Goal: Task Accomplishment & Management: Complete application form

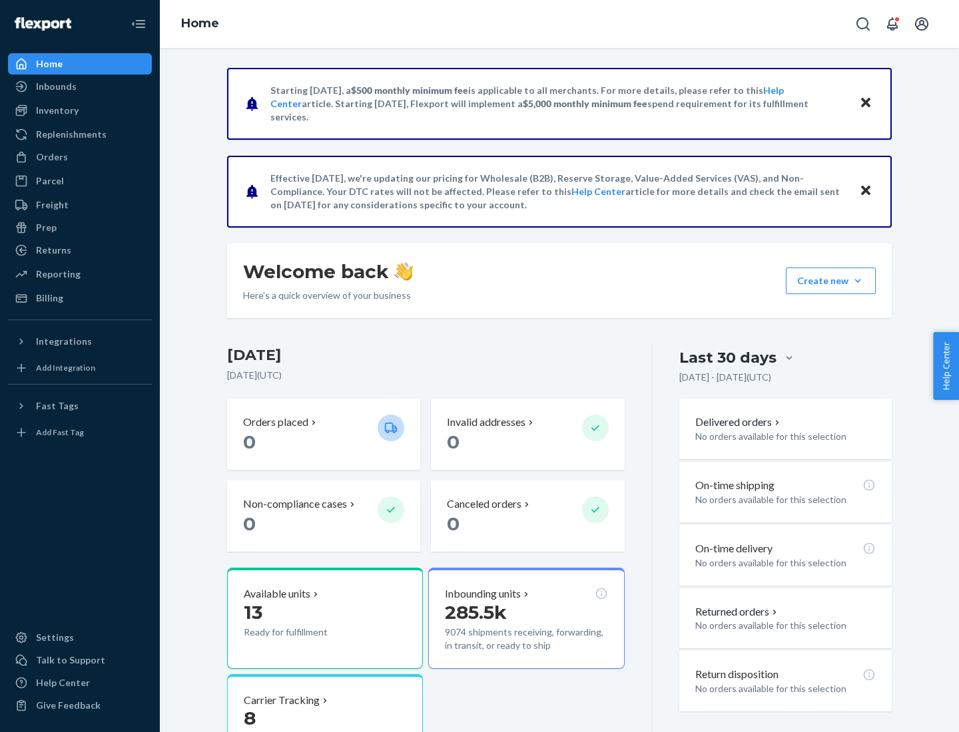
click at [857, 281] on button "Create new Create new inbound Create new order Create new product" at bounding box center [831, 281] width 90 height 27
click at [80, 87] on div "Inbounds" at bounding box center [79, 86] width 141 height 19
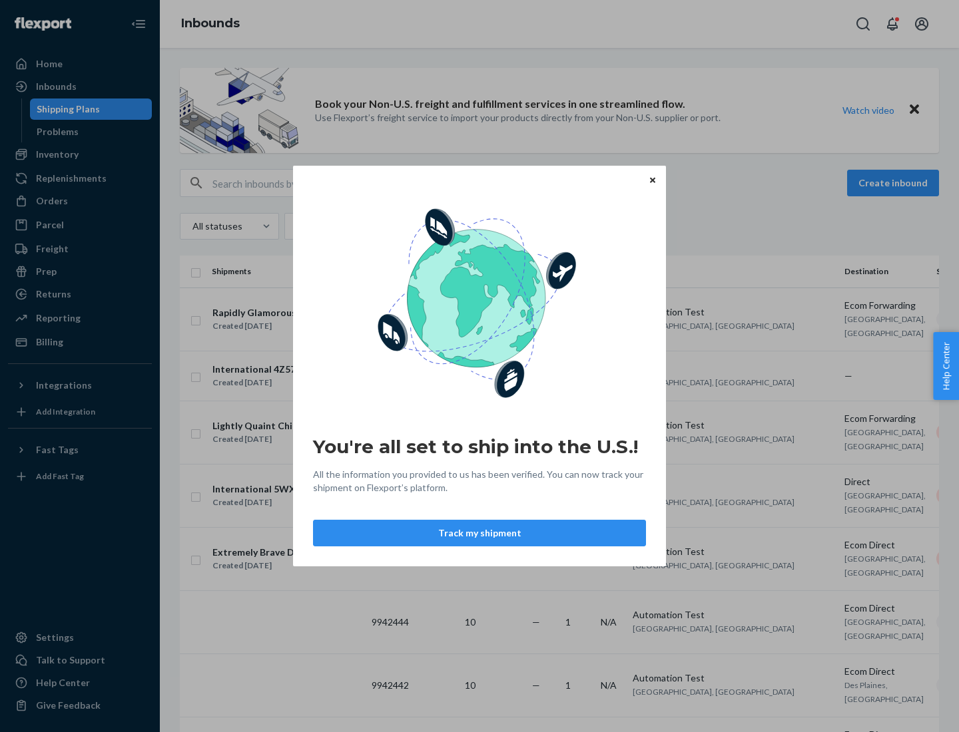
click at [895, 183] on div "You're all set to ship into the U.S.! All the information you provided to us ha…" at bounding box center [479, 366] width 959 height 732
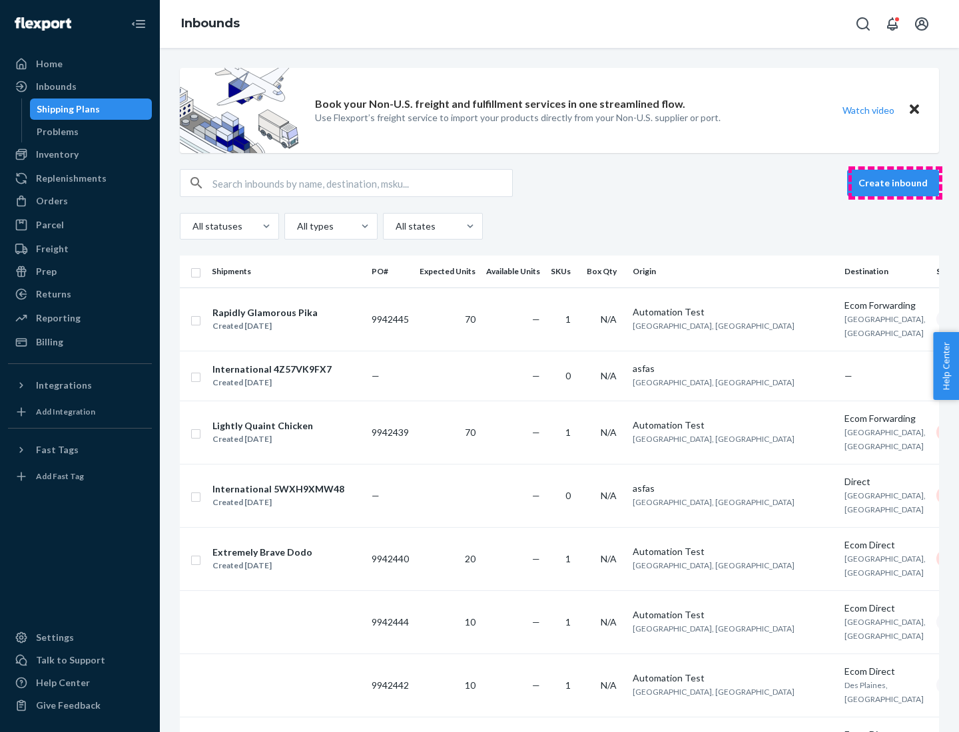
click at [895, 183] on button "Create inbound" at bounding box center [893, 183] width 92 height 27
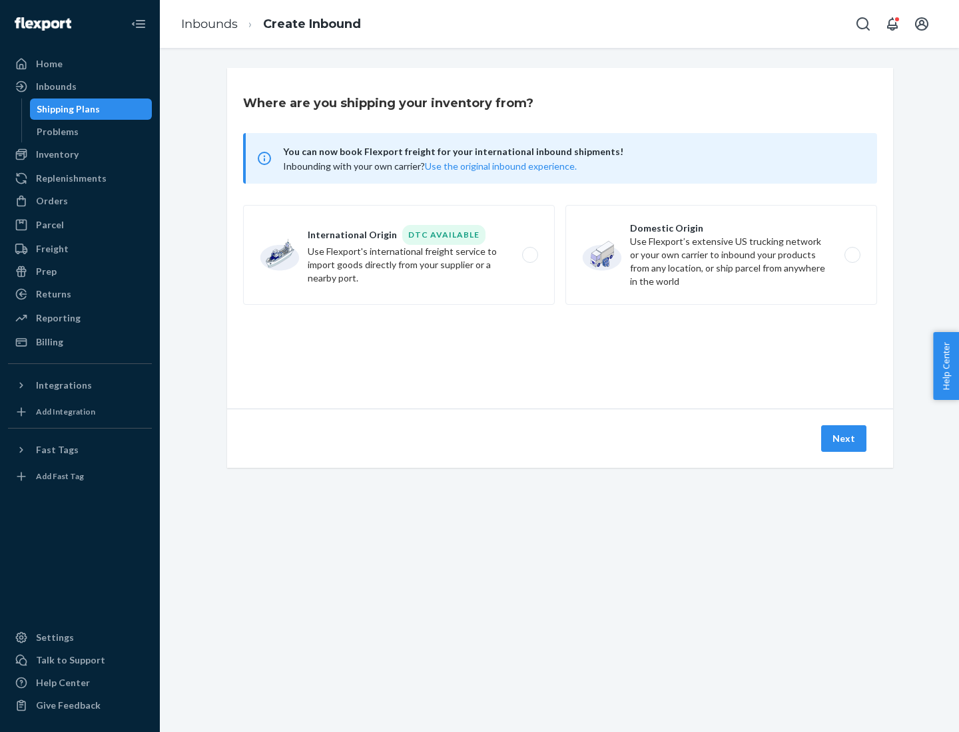
click at [721, 255] on label "Domestic Origin Use Flexport’s extensive US trucking network or your own carrie…" at bounding box center [721, 255] width 312 height 100
click at [851, 255] on input "Domestic Origin Use Flexport’s extensive US trucking network or your own carrie…" at bounding box center [855, 255] width 9 height 9
radio input "true"
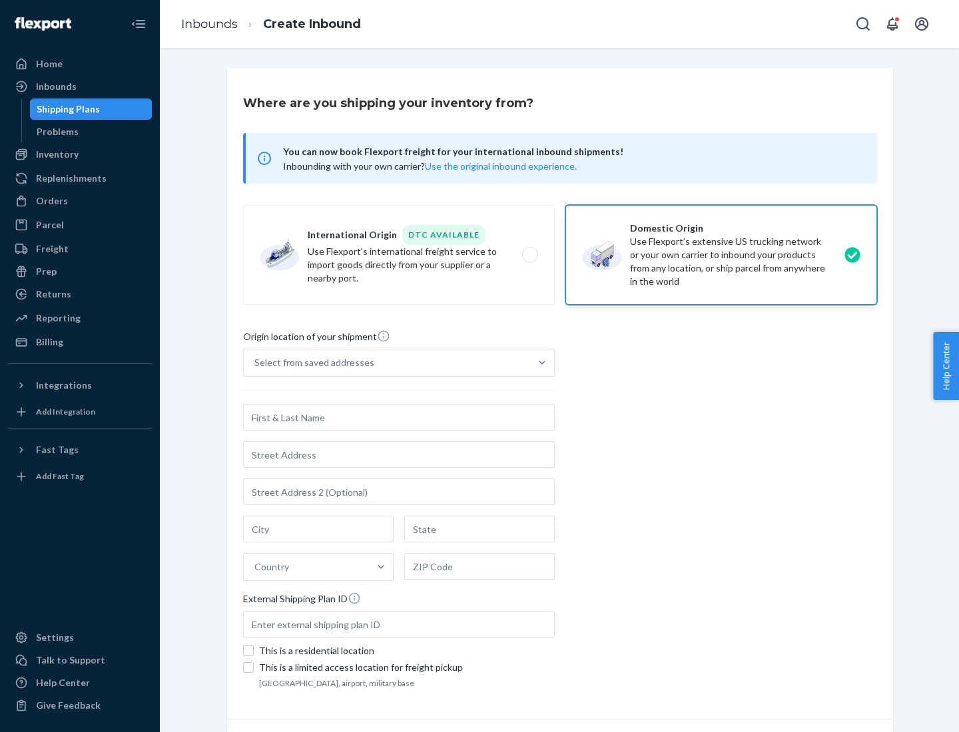
click at [387, 363] on div "Select from saved addresses" at bounding box center [387, 362] width 286 height 27
click at [256, 363] on input "Select from saved addresses" at bounding box center [254, 362] width 1 height 13
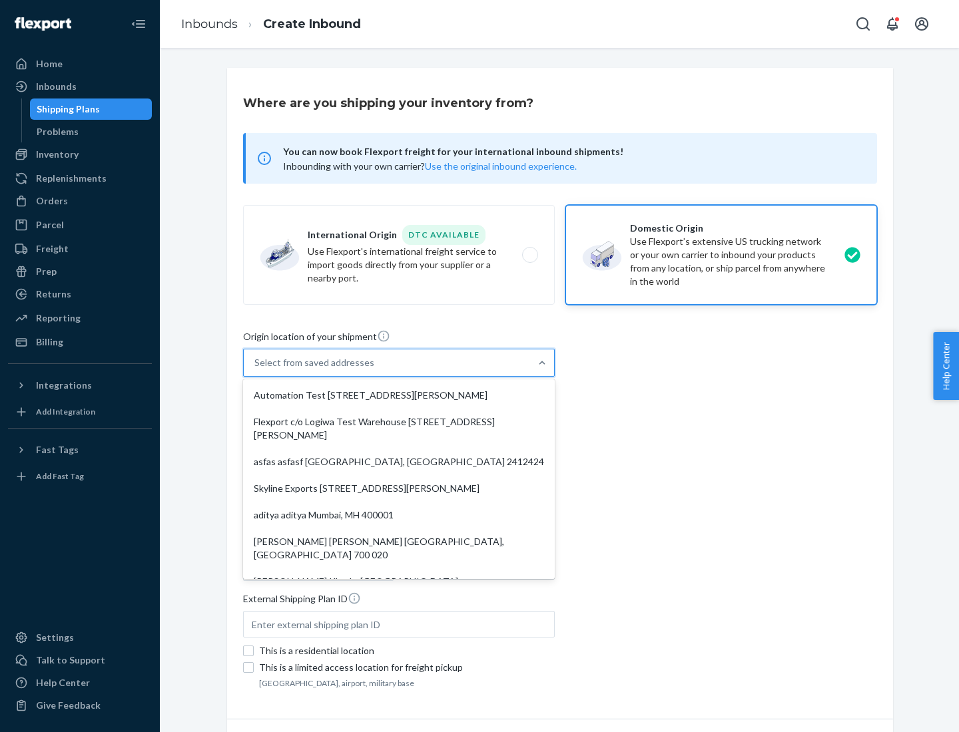
scroll to position [5, 0]
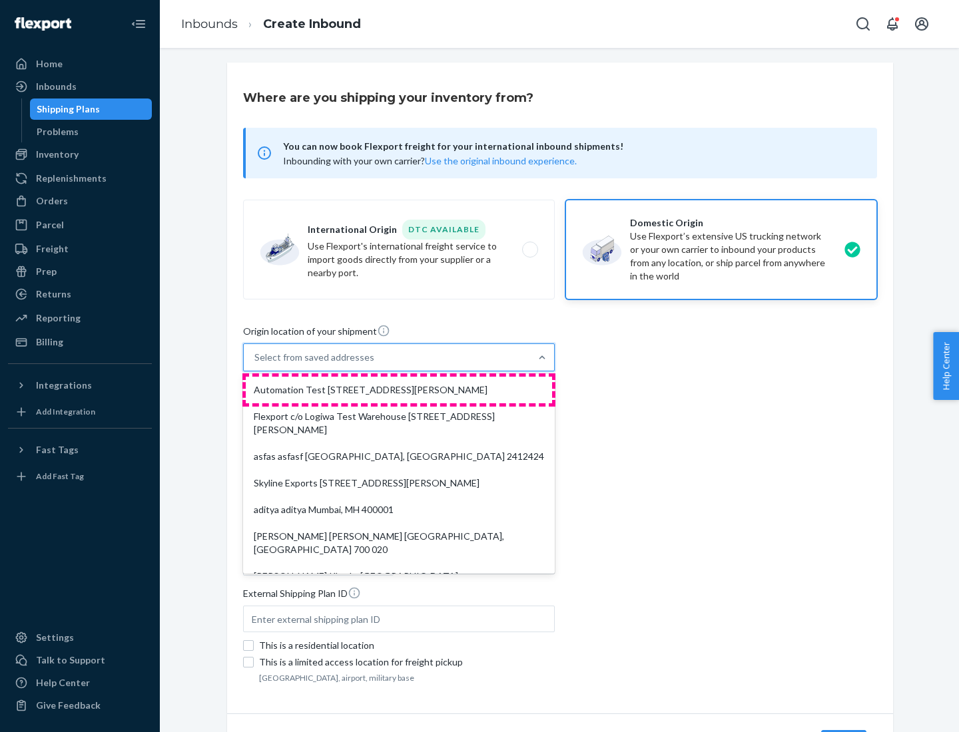
click at [399, 390] on div "Automation Test [STREET_ADDRESS][PERSON_NAME]" at bounding box center [399, 390] width 306 height 27
click at [256, 364] on input "option Automation Test [STREET_ADDRESS][PERSON_NAME]. 9 results available. Use …" at bounding box center [254, 357] width 1 height 13
type input "Automation Test"
type input "9th Floor"
type input "[GEOGRAPHIC_DATA]"
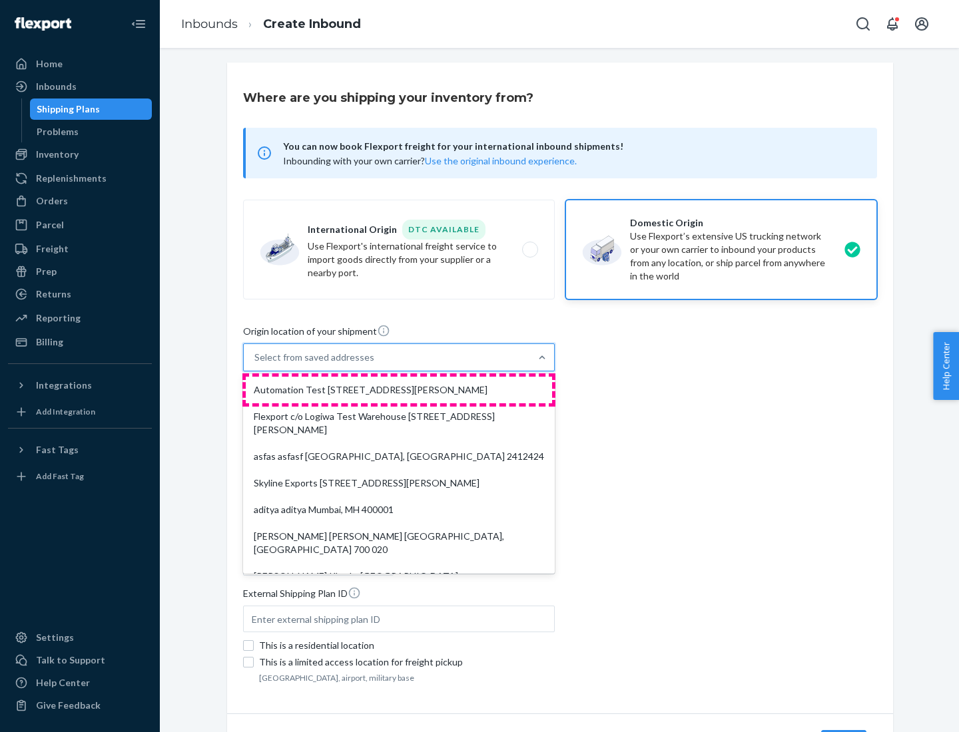
type input "CA"
type input "94104"
type input "[STREET_ADDRESS][PERSON_NAME]"
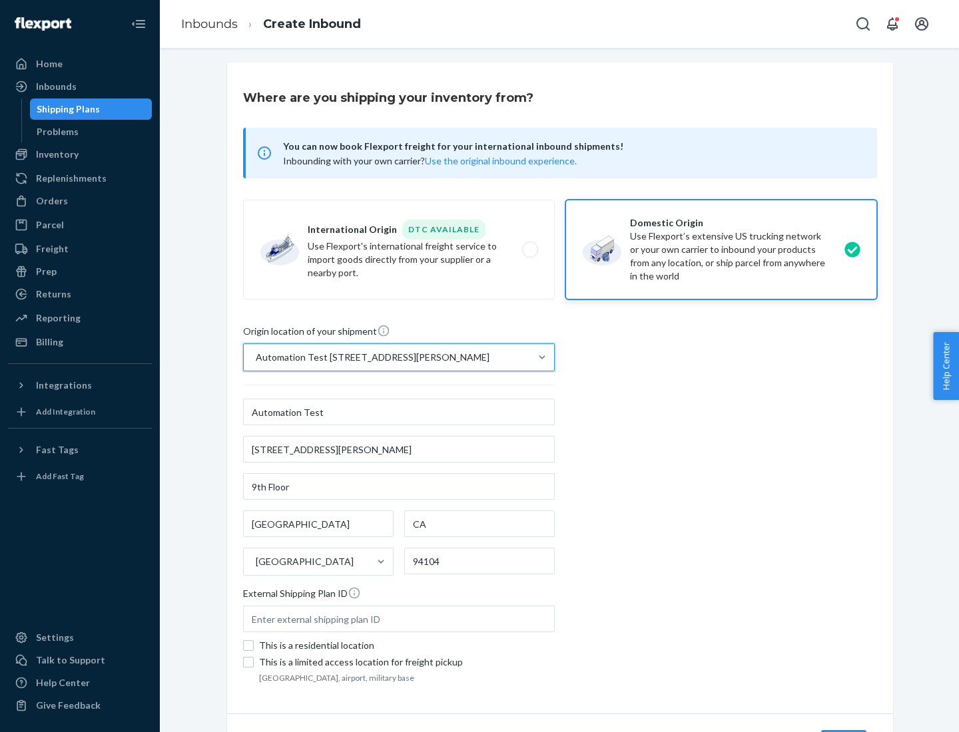
scroll to position [78, 0]
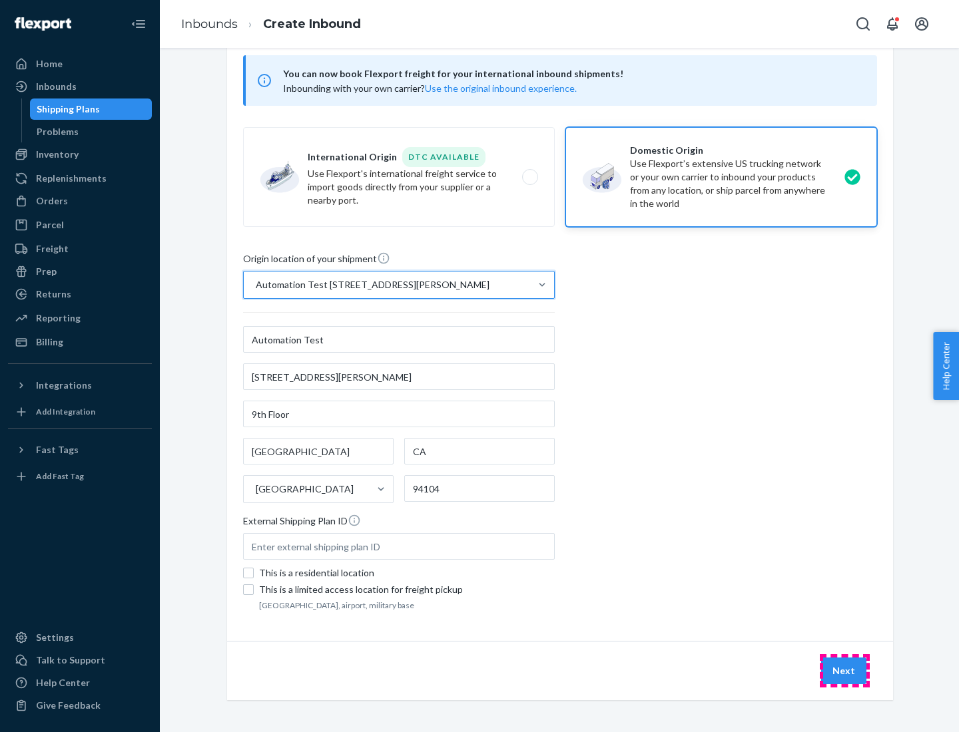
click at [844, 671] on button "Next" at bounding box center [843, 671] width 45 height 27
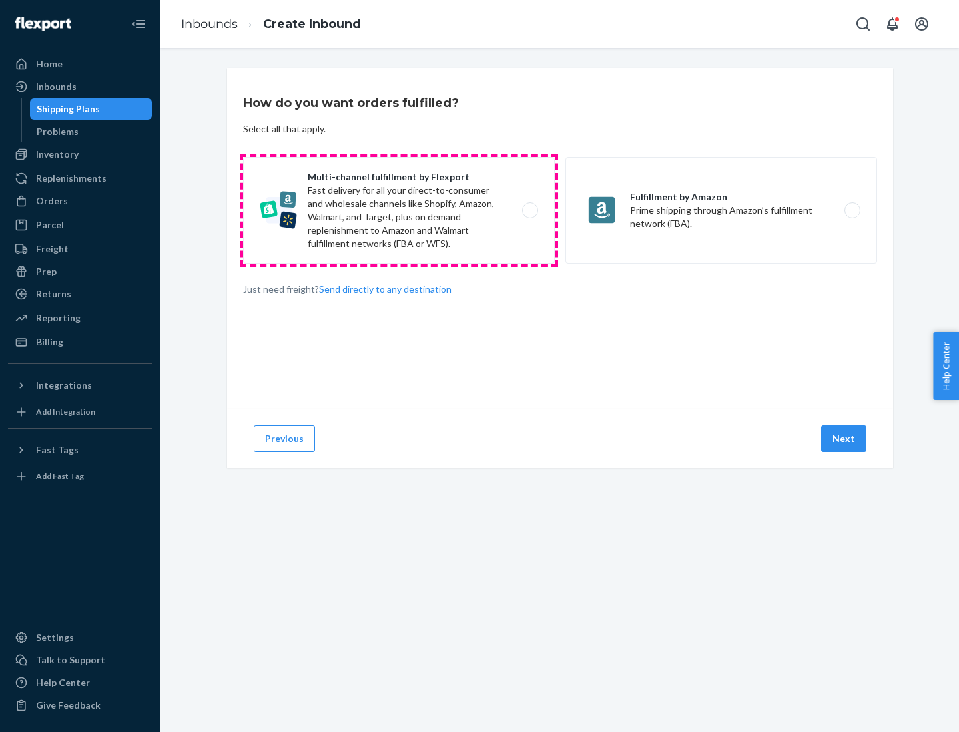
click at [399, 210] on label "Multi-channel fulfillment by Flexport Fast delivery for all your direct-to-cons…" at bounding box center [399, 210] width 312 height 107
click at [529, 210] on input "Multi-channel fulfillment by Flexport Fast delivery for all your direct-to-cons…" at bounding box center [533, 210] width 9 height 9
radio input "true"
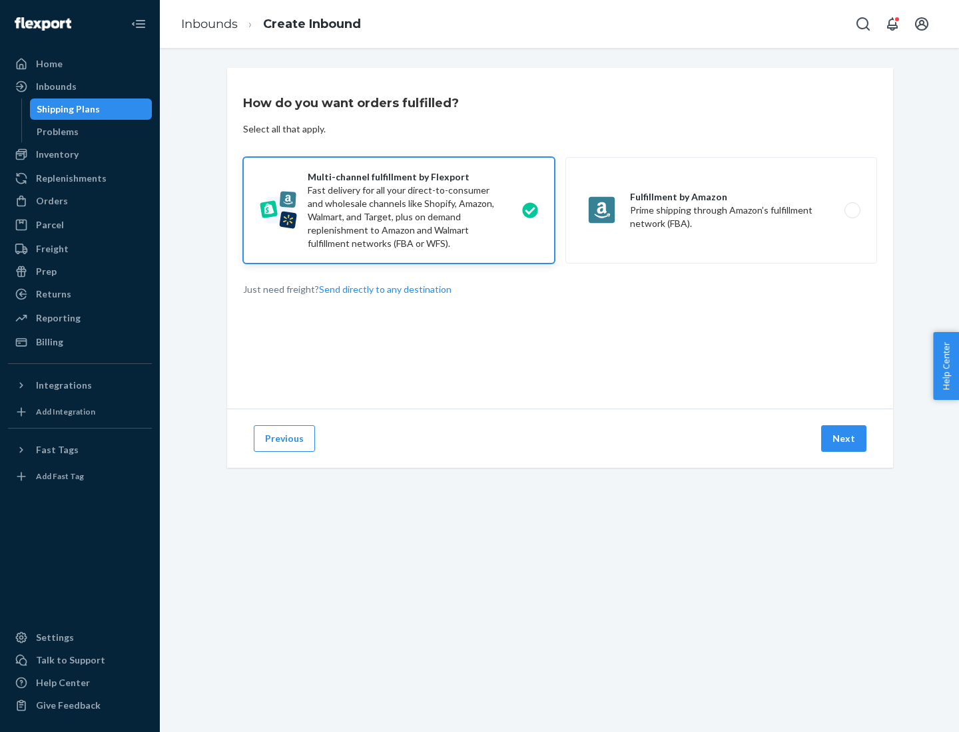
click at [844, 439] on button "Next" at bounding box center [843, 438] width 45 height 27
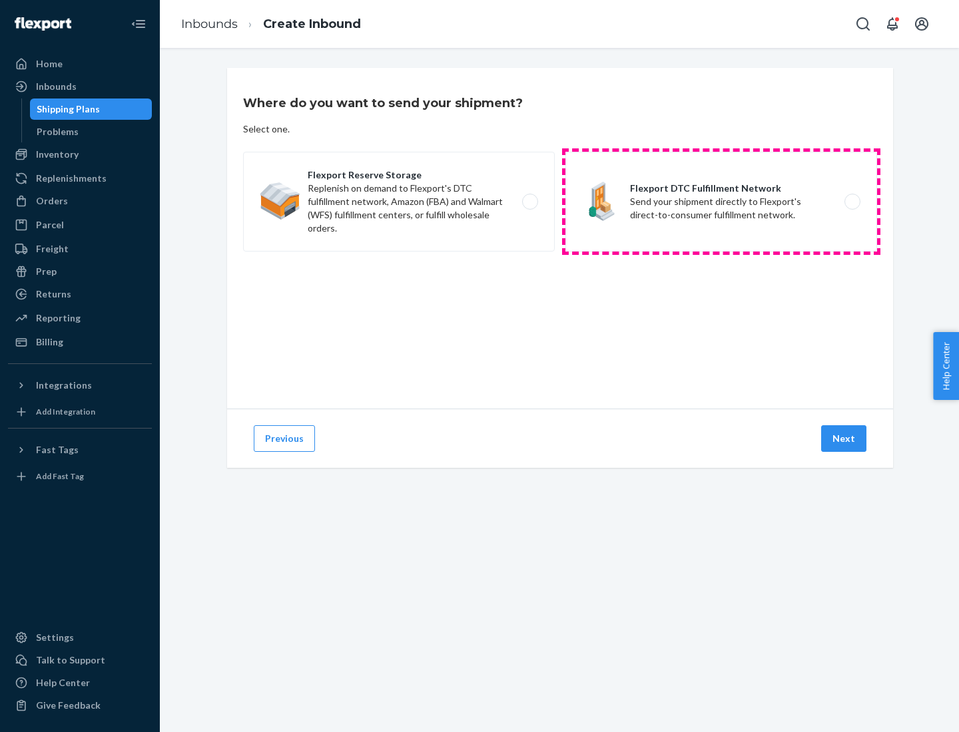
click at [721, 202] on label "Flexport DTC Fulfillment Network Send your shipment directly to Flexport's dire…" at bounding box center [721, 202] width 312 height 100
click at [851, 202] on input "Flexport DTC Fulfillment Network Send your shipment directly to Flexport's dire…" at bounding box center [855, 202] width 9 height 9
radio input "true"
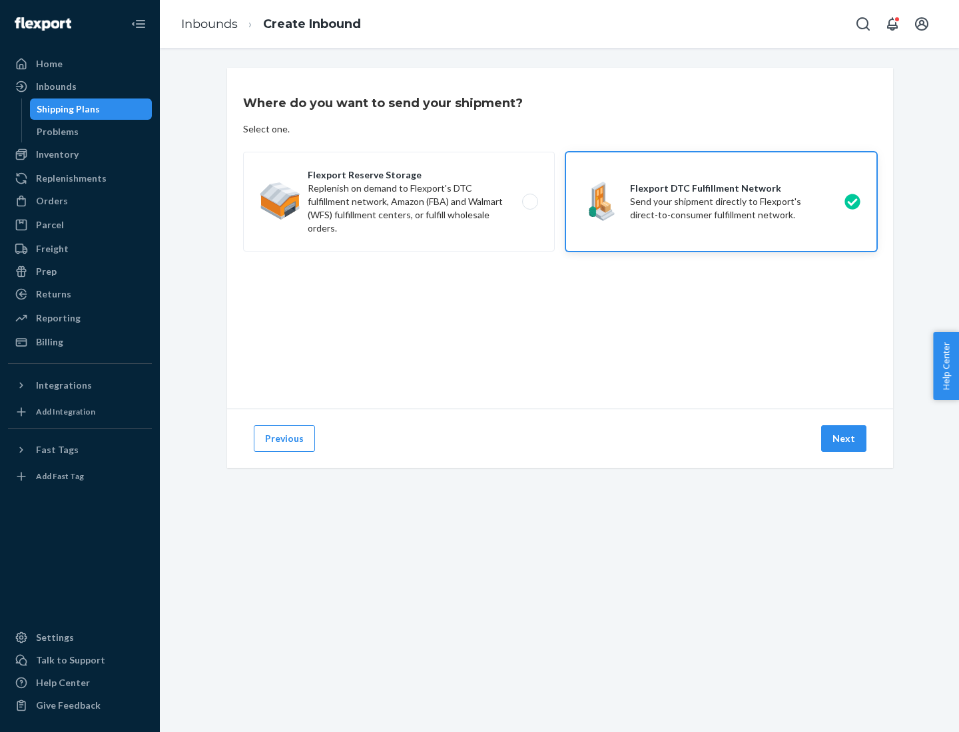
click at [844, 439] on button "Next" at bounding box center [843, 438] width 45 height 27
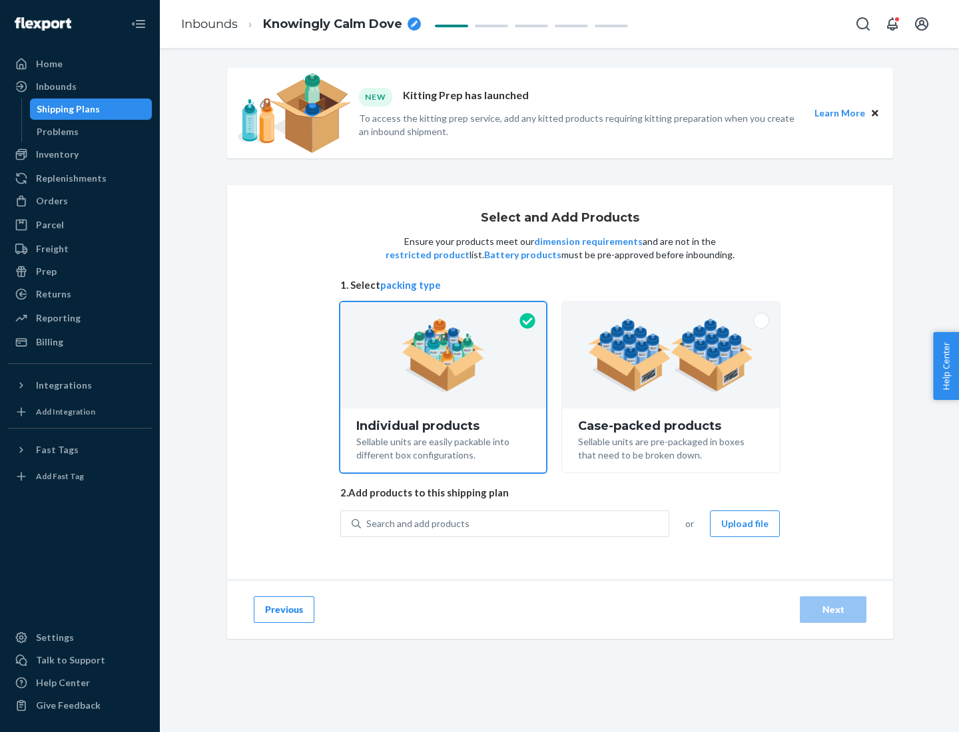
click at [515, 523] on div "Search and add products" at bounding box center [515, 524] width 308 height 24
click at [367, 523] on input "Search and add products" at bounding box center [366, 523] width 1 height 13
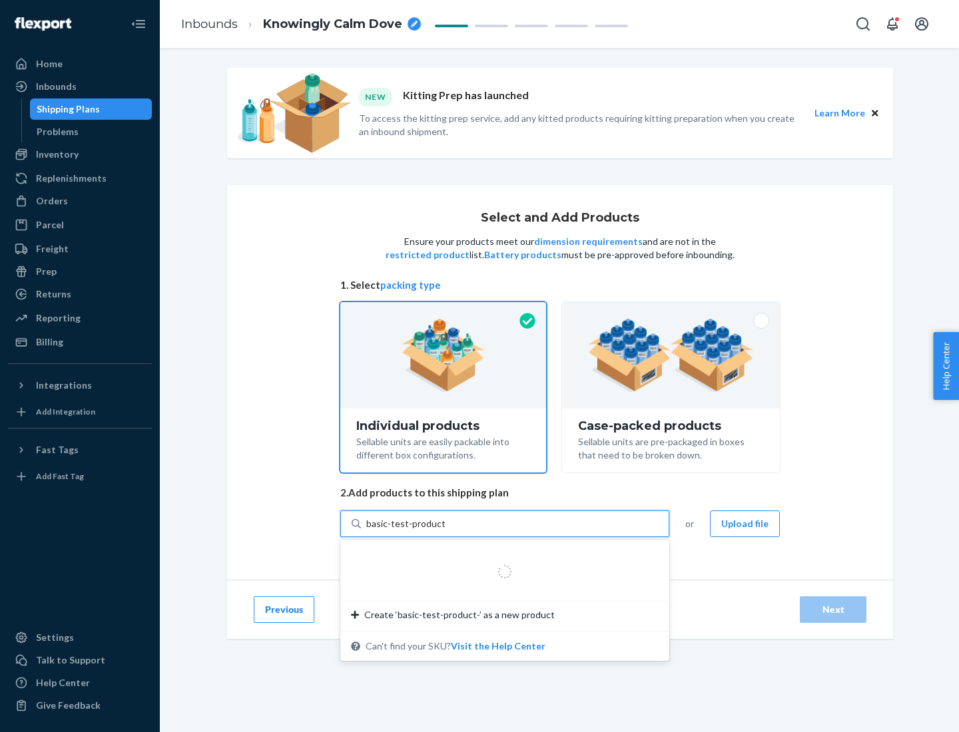
type input "basic-test-product-1"
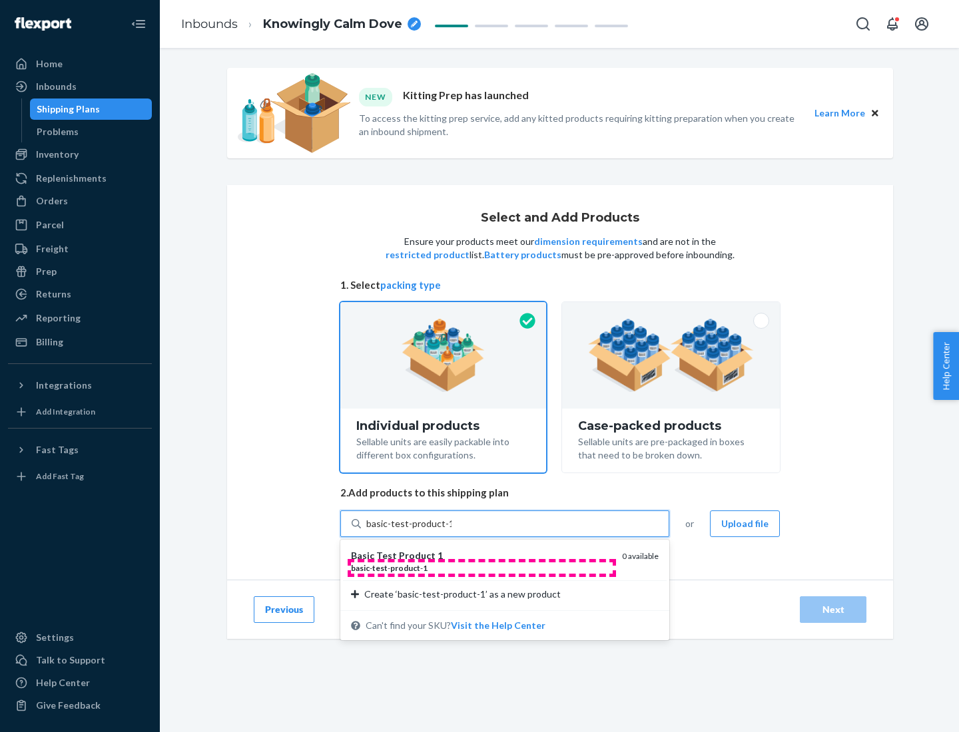
click at [481, 568] on div "basic - test - product - 1" at bounding box center [481, 568] width 260 height 11
click at [451, 531] on input "basic-test-product-1" at bounding box center [408, 523] width 85 height 13
